Goal: Check status

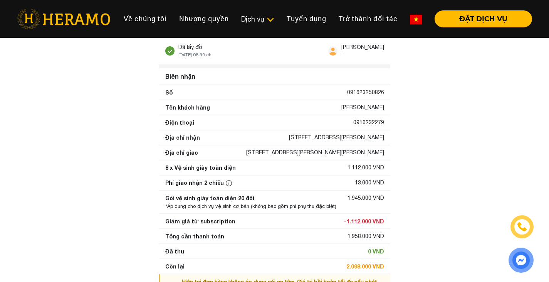
scroll to position [21, 0]
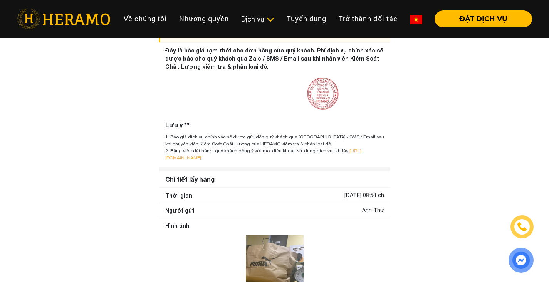
scroll to position [272, 0]
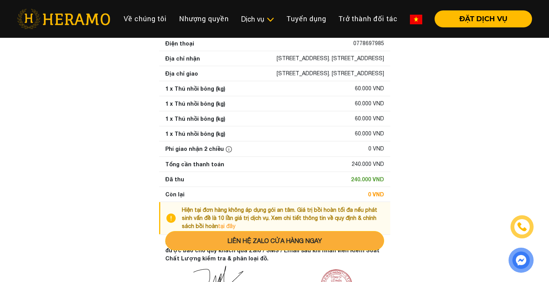
scroll to position [102, 0]
